Goal: Transaction & Acquisition: Purchase product/service

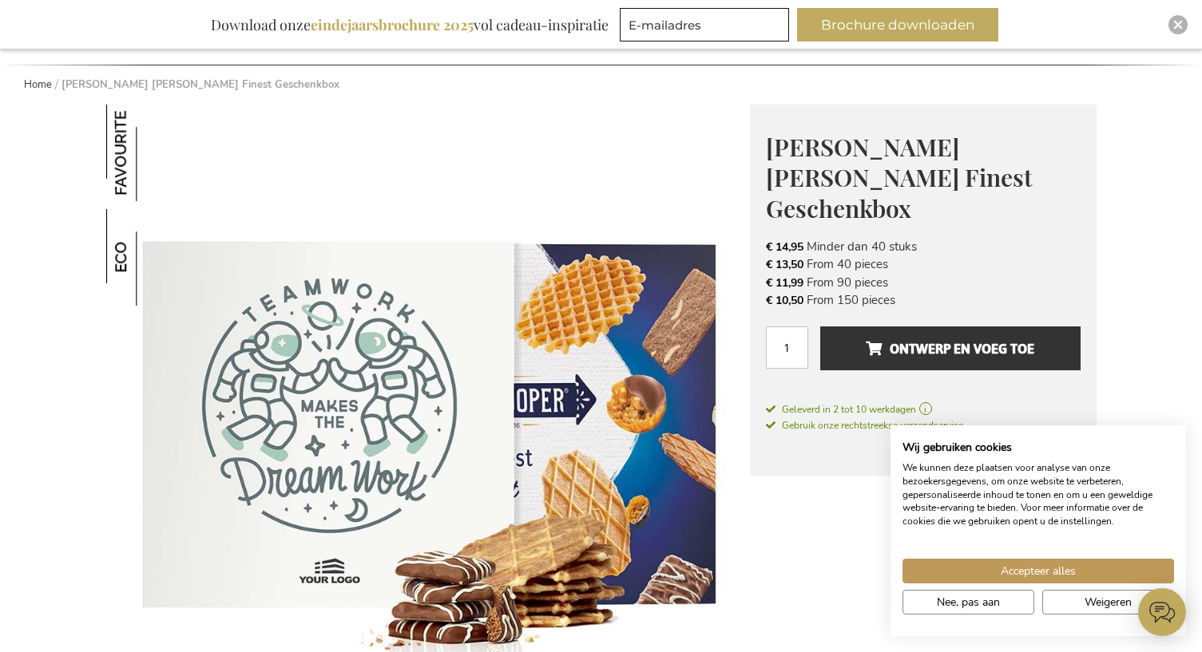
scroll to position [160, 0]
click at [1077, 612] on button "Weigeren" at bounding box center [1108, 602] width 132 height 25
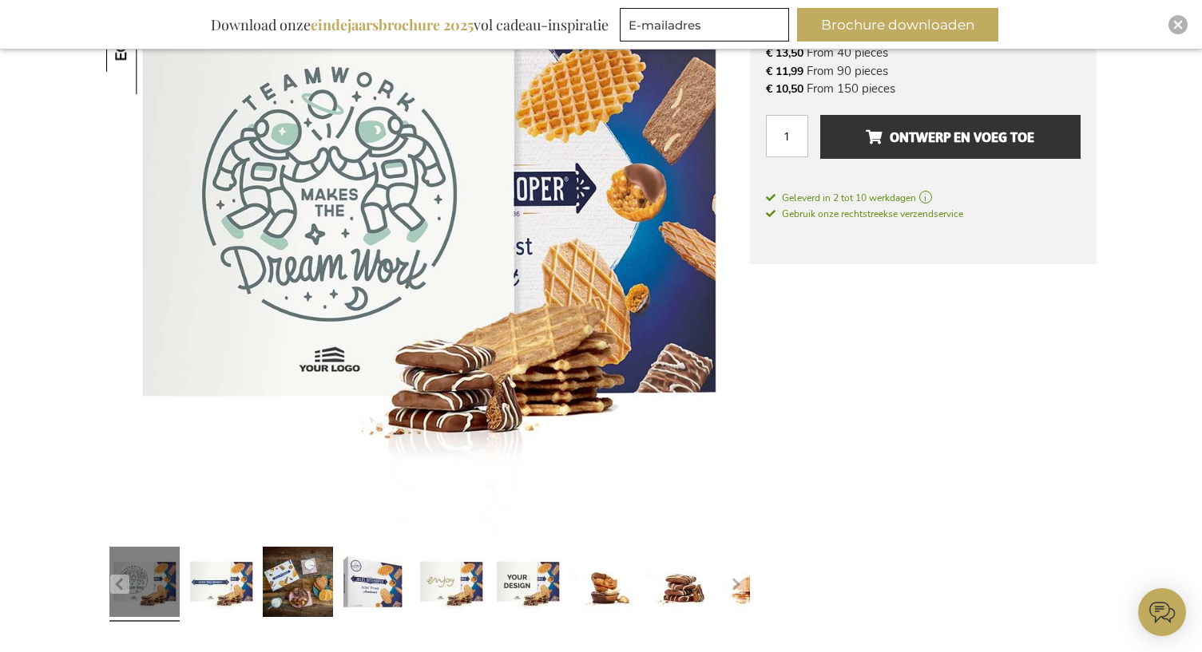
scroll to position [399, 0]
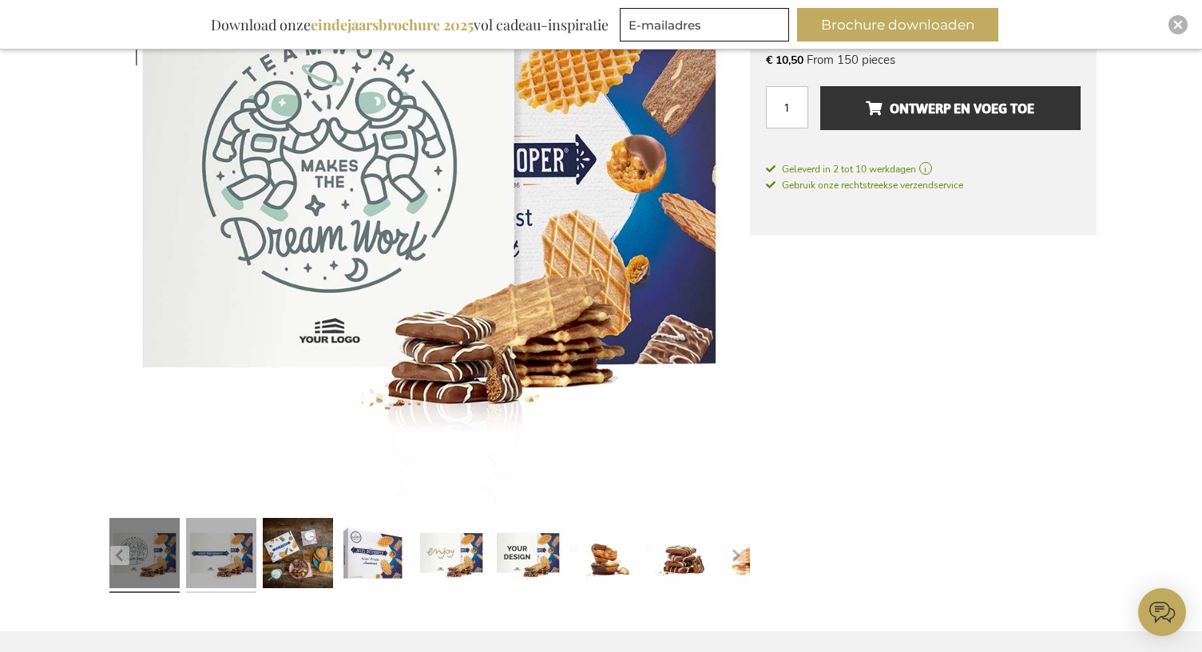
click at [226, 572] on link at bounding box center [221, 556] width 70 height 88
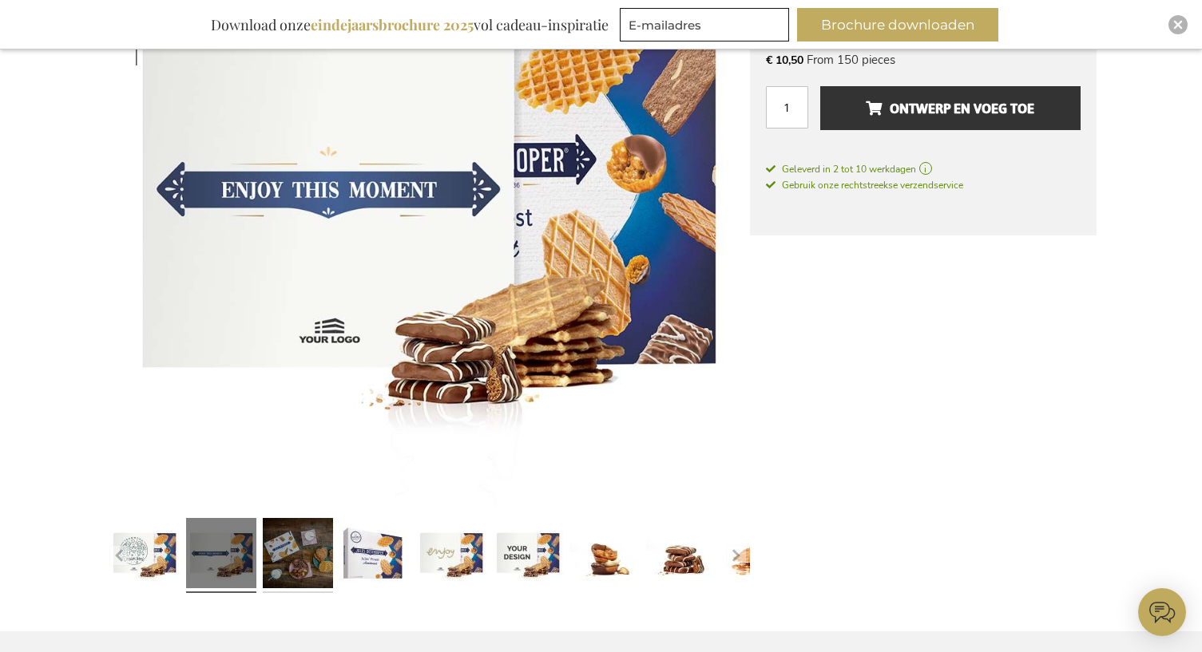
click at [316, 569] on link at bounding box center [298, 556] width 70 height 88
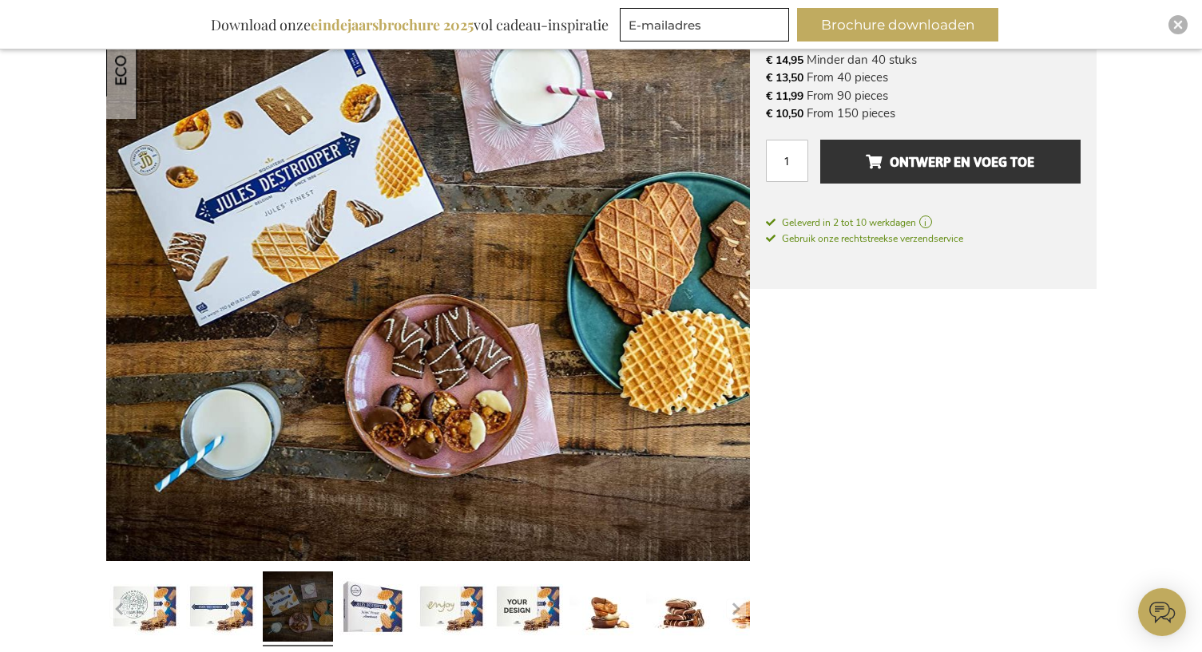
scroll to position [319, 0]
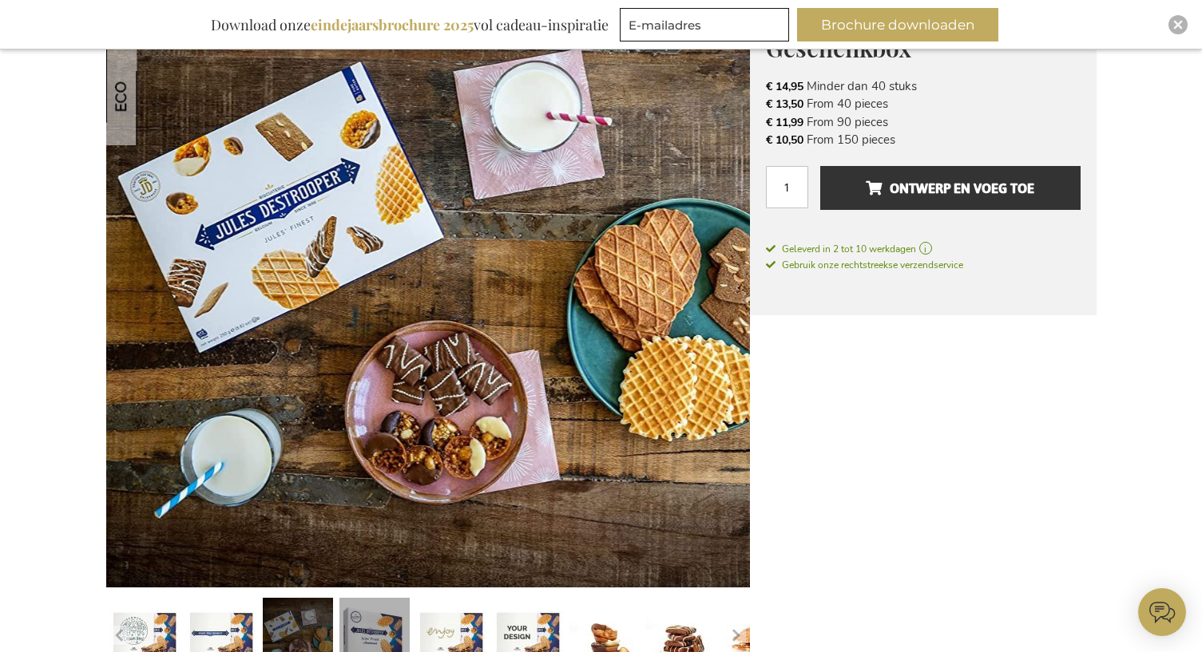
click at [390, 640] on link at bounding box center [374, 636] width 70 height 88
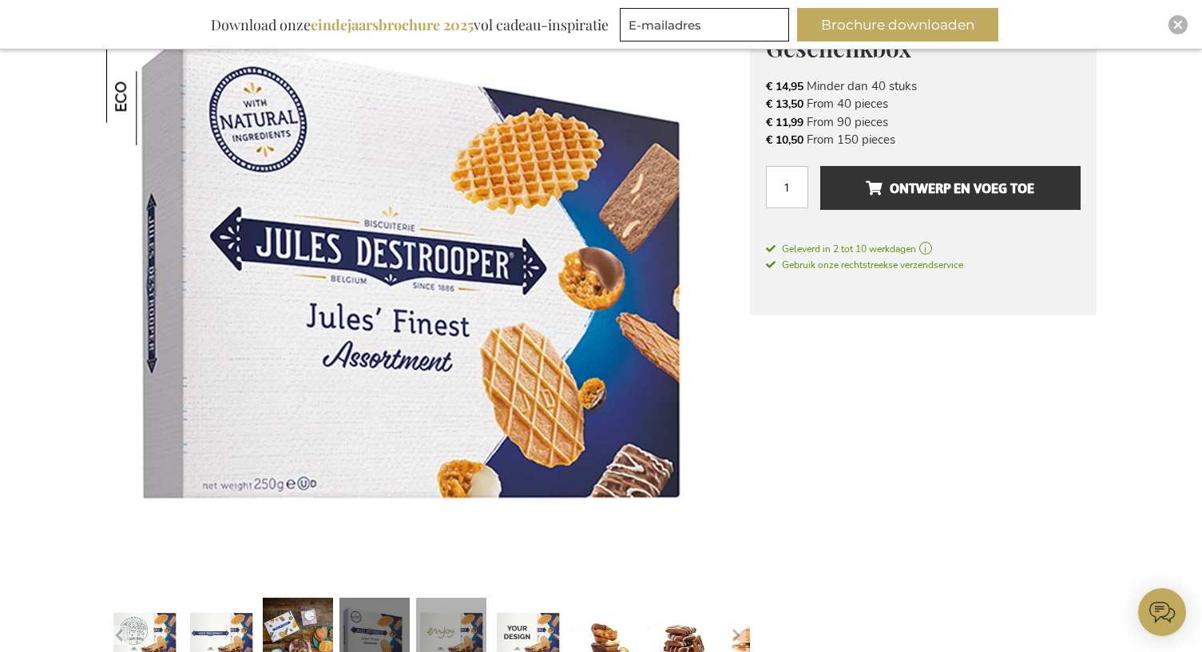
click at [461, 612] on link at bounding box center [451, 636] width 70 height 88
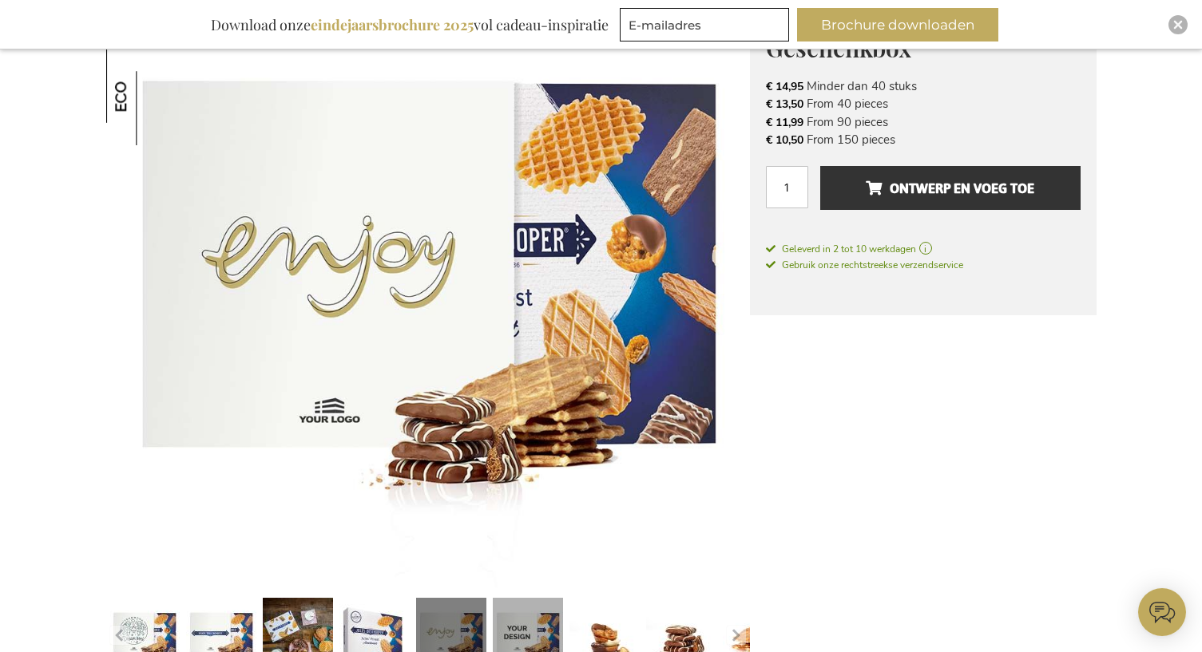
click at [513, 611] on link at bounding box center [528, 636] width 70 height 88
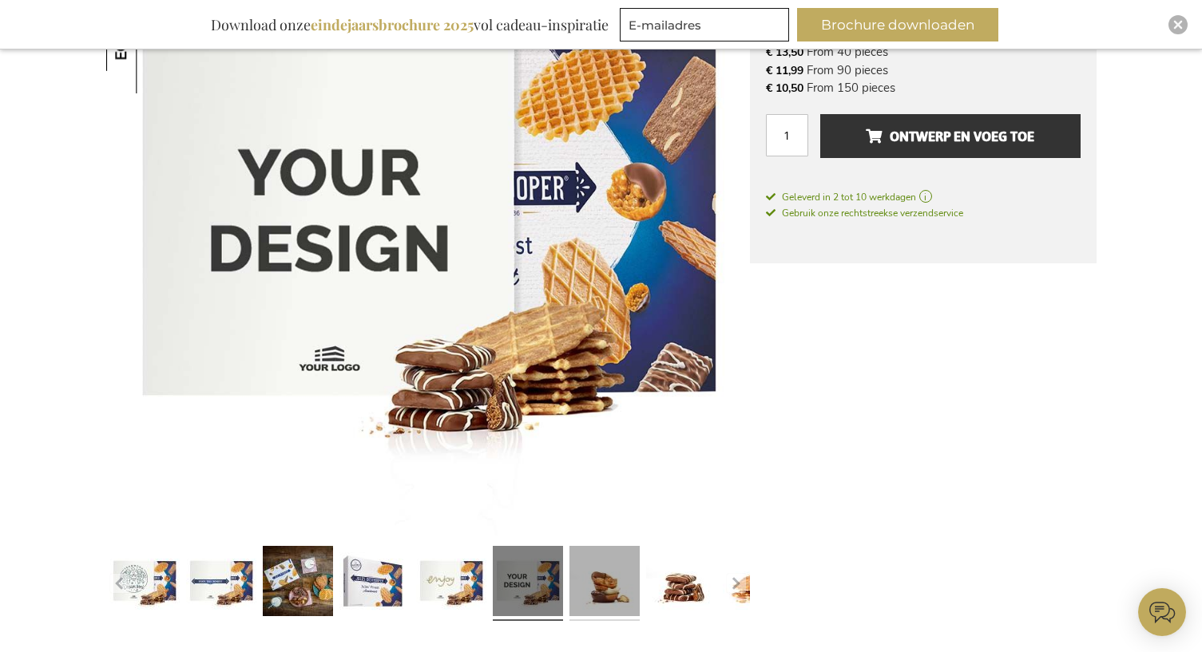
scroll to position [399, 0]
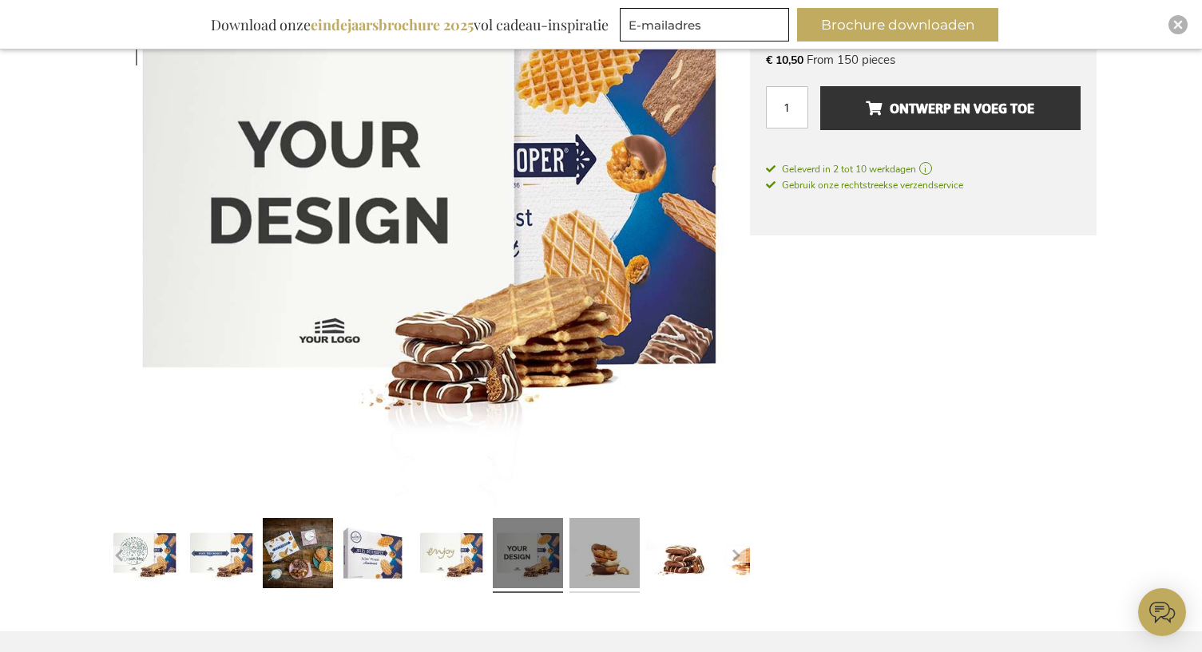
click at [596, 587] on link at bounding box center [604, 556] width 70 height 88
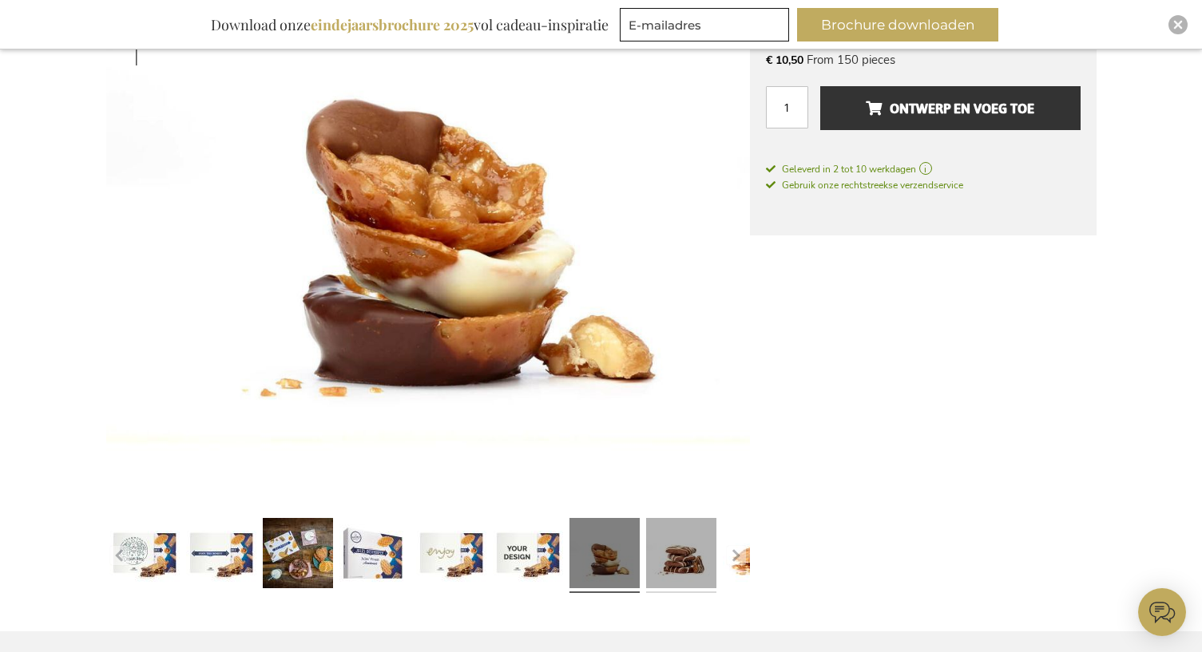
click at [692, 565] on link at bounding box center [681, 556] width 70 height 88
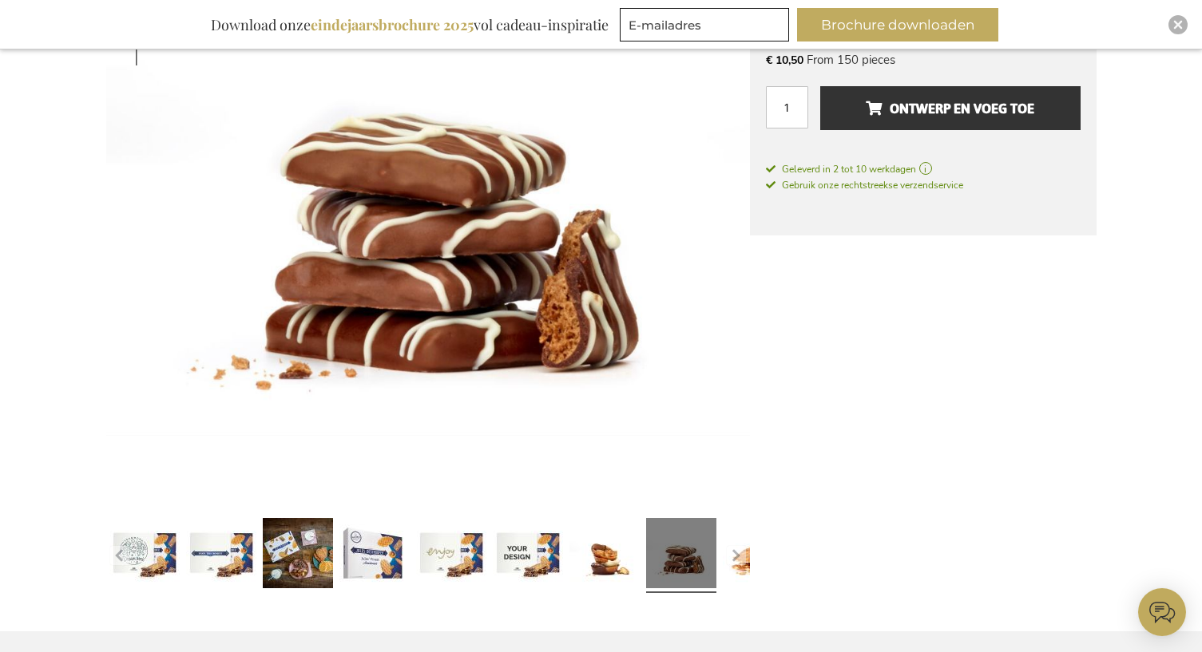
click at [744, 562] on button "button" at bounding box center [736, 555] width 19 height 19
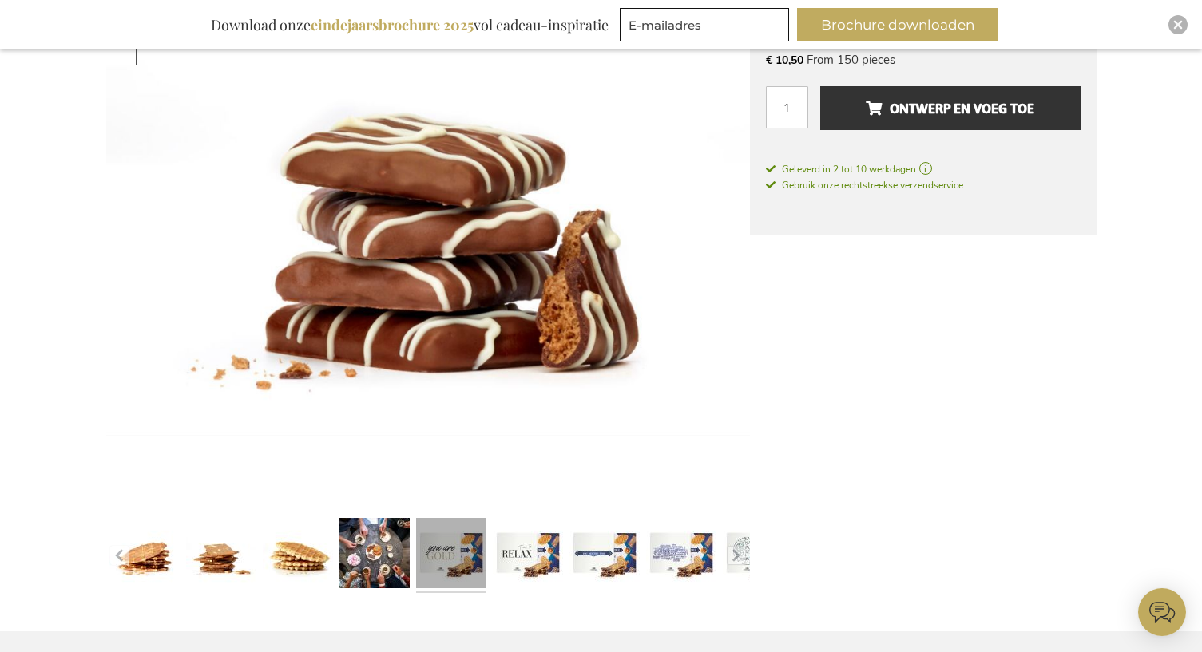
click at [433, 557] on link at bounding box center [451, 556] width 70 height 88
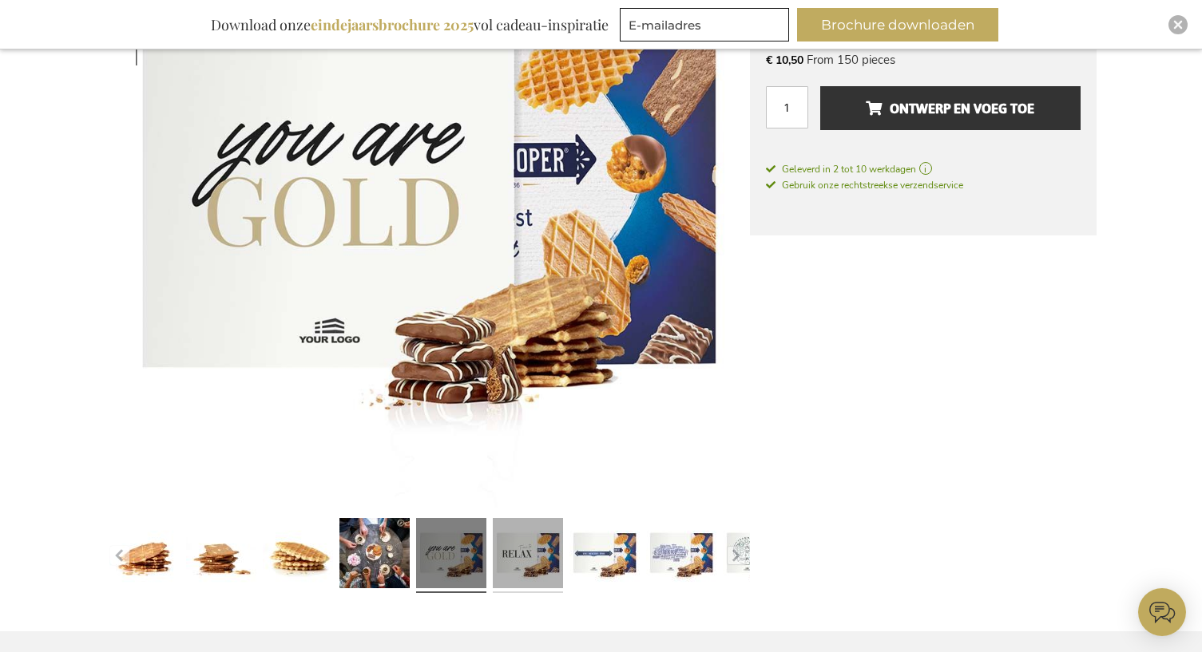
click at [521, 550] on link at bounding box center [528, 556] width 70 height 88
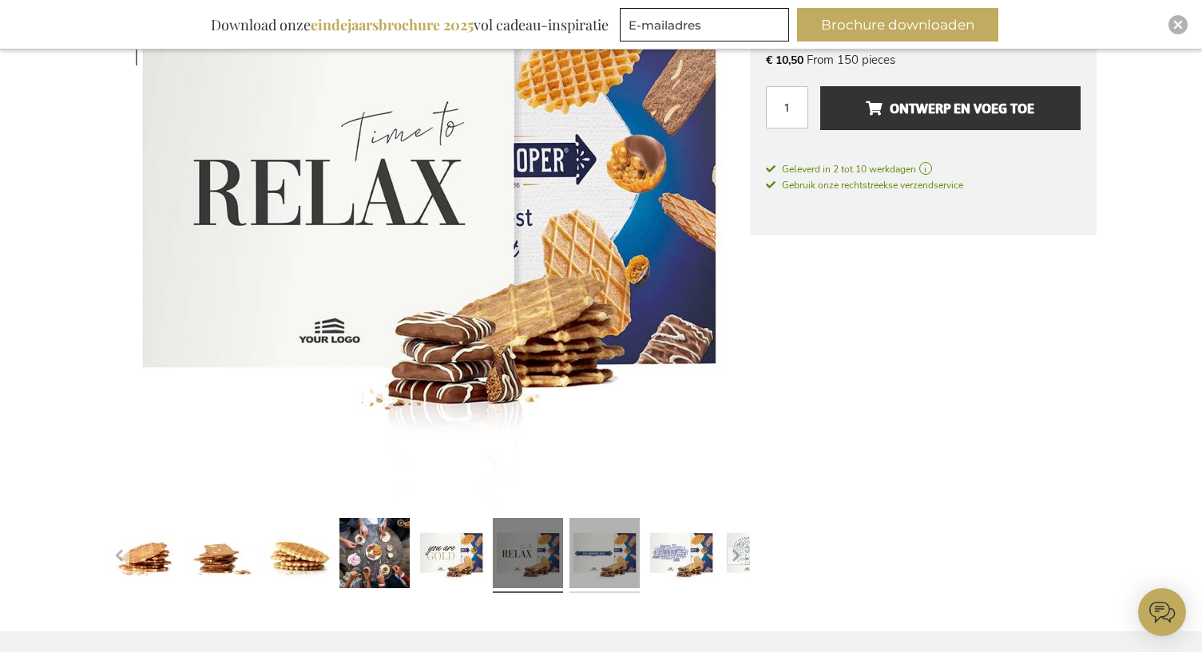
click at [585, 550] on link at bounding box center [604, 556] width 70 height 88
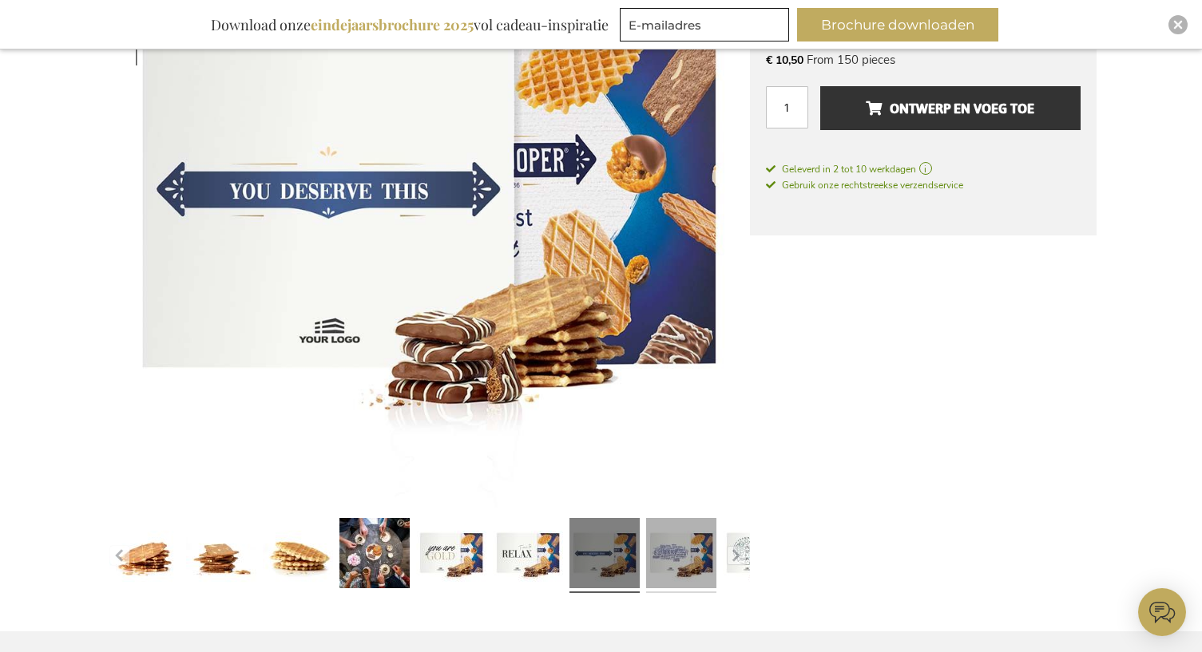
click at [690, 555] on link at bounding box center [681, 556] width 70 height 88
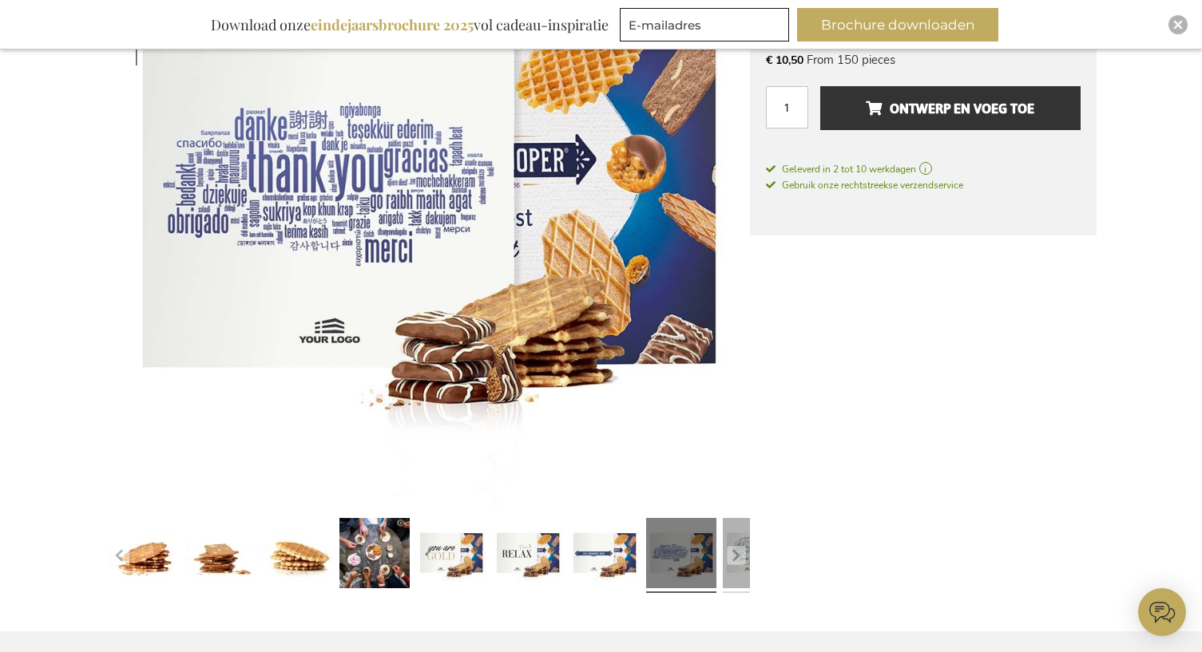
click at [746, 558] on link at bounding box center [758, 556] width 70 height 88
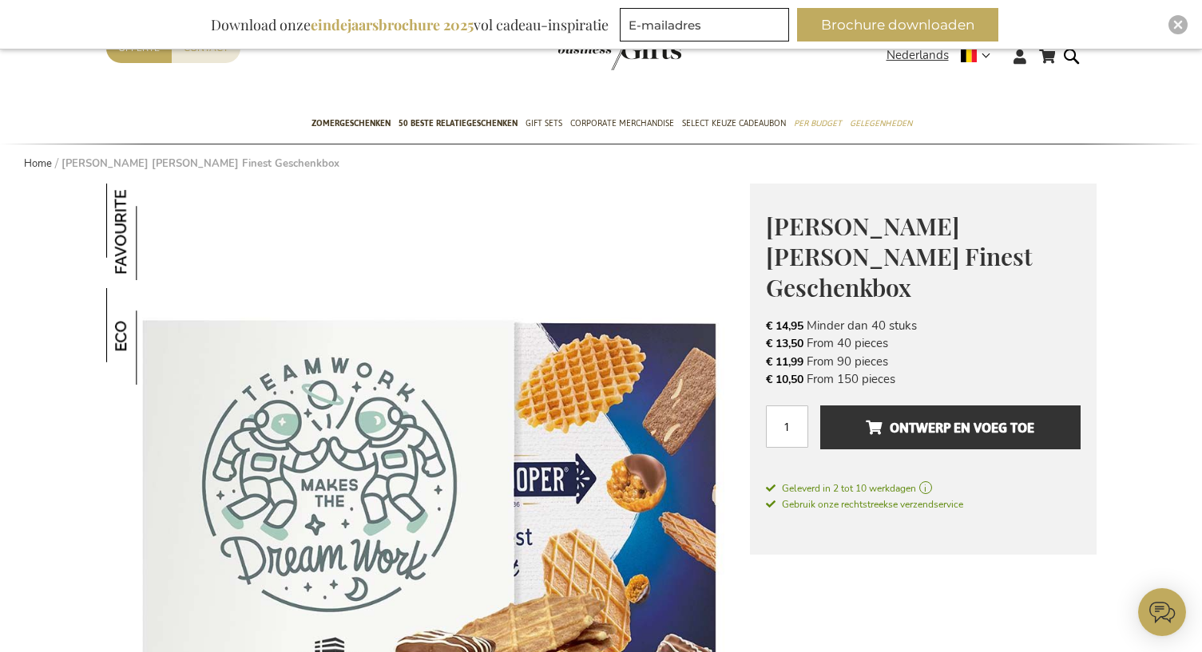
scroll to position [160, 0]
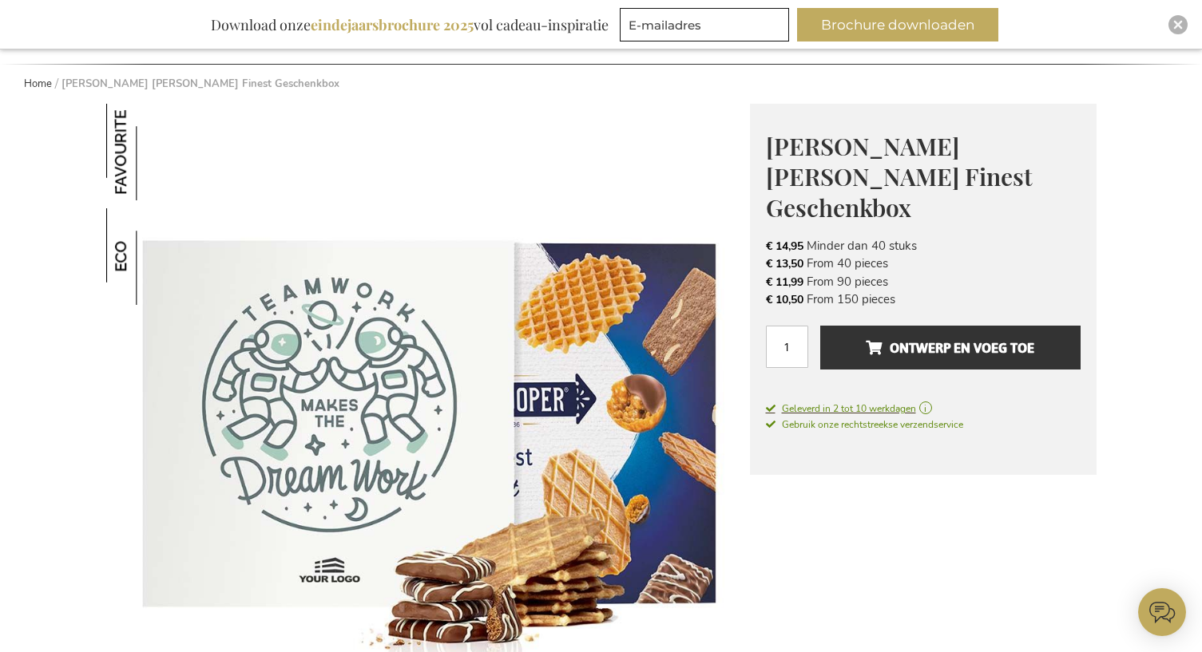
click at [933, 402] on span "Geleverd in 2 tot 10 werkdagen" at bounding box center [923, 409] width 315 height 14
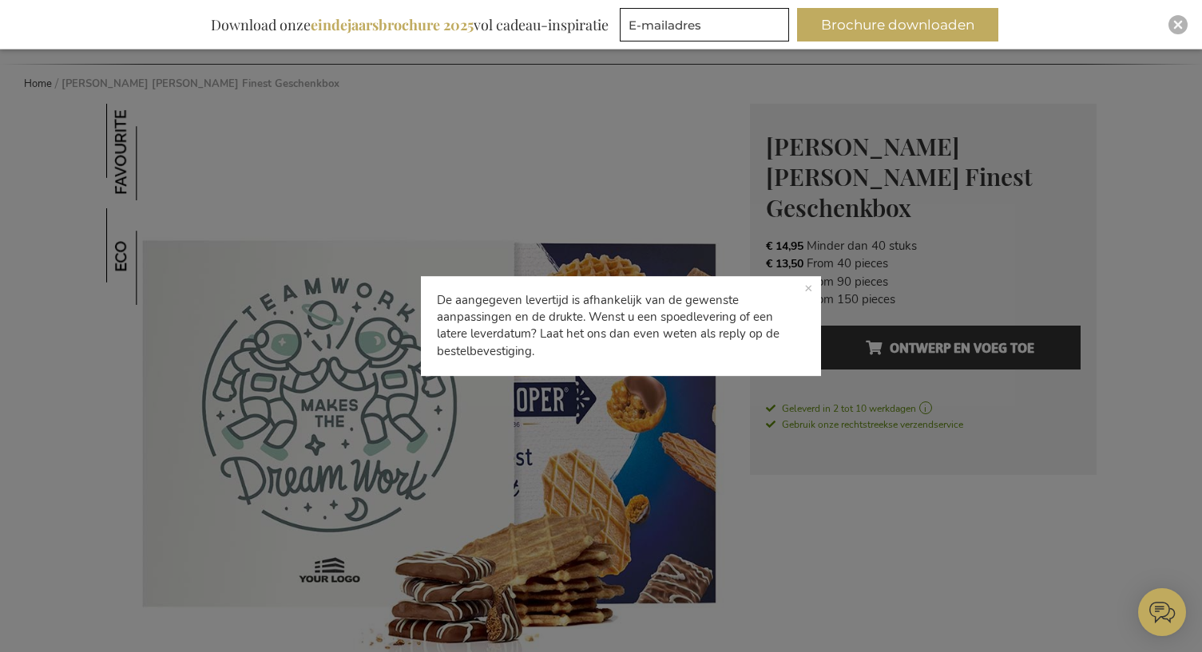
click at [815, 291] on p "De aangegeven levertijd is afhankelijk van de gewenste aanpassingen en de drukt…" at bounding box center [621, 326] width 401 height 101
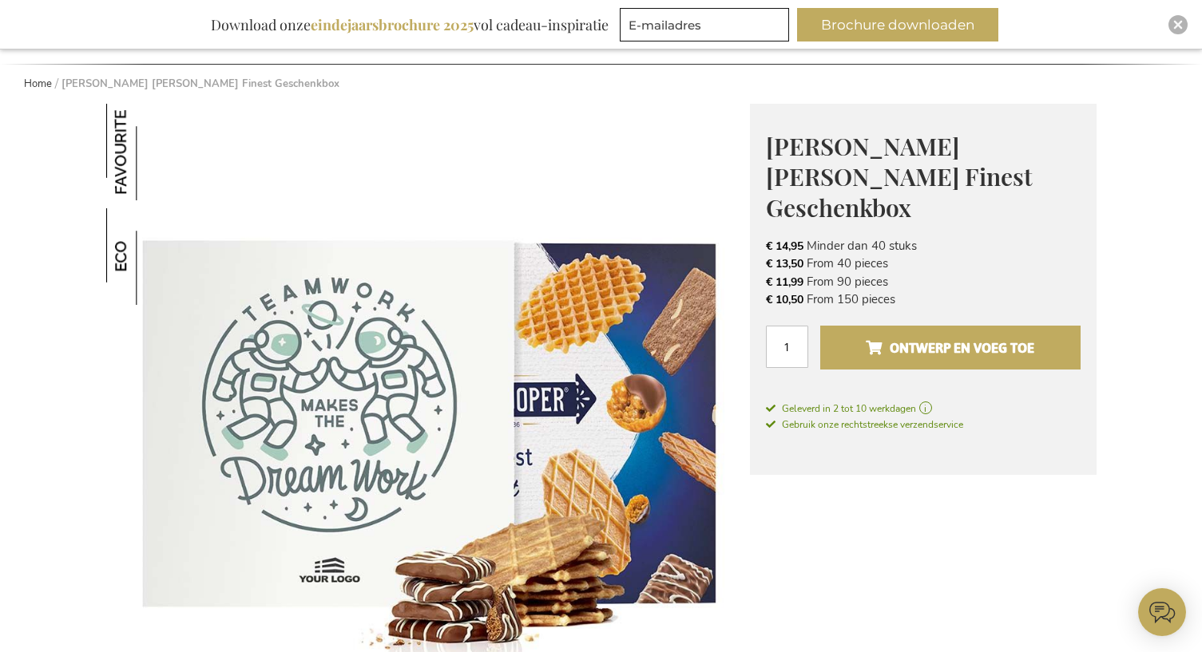
click at [1016, 335] on span "Ontwerp en voeg toe" at bounding box center [950, 348] width 168 height 26
